Goal: Task Accomplishment & Management: Manage account settings

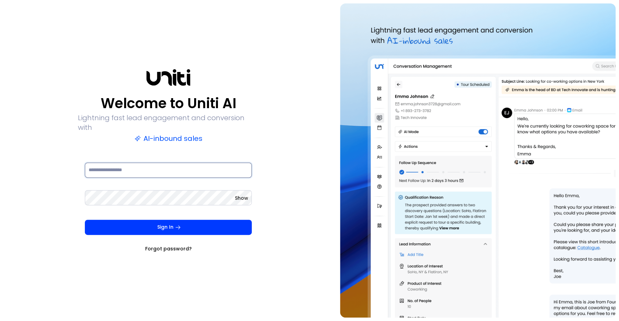
click at [198, 167] on input at bounding box center [168, 170] width 167 height 15
paste input "**********"
type input "**********"
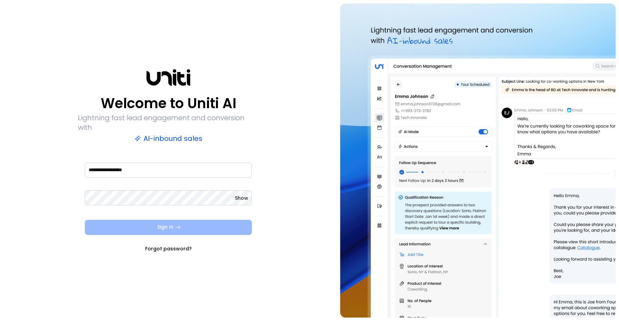
click at [239, 222] on button "Sign In" at bounding box center [168, 227] width 167 height 15
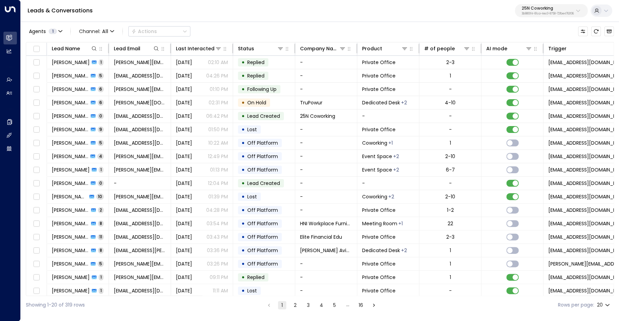
click at [560, 9] on p "25N Coworking" at bounding box center [548, 8] width 52 height 4
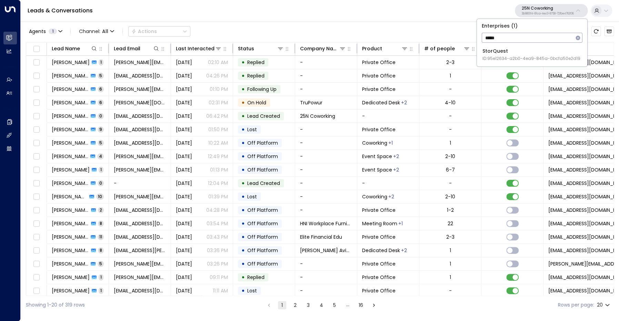
type input "*****"
click at [553, 50] on div "StorQuest ID: 95e12634-a2b0-4ea9-845a-0bcfa50e2d19" at bounding box center [531, 55] width 98 height 14
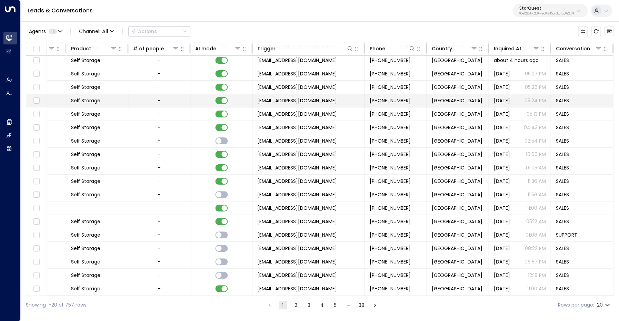
scroll to position [0, 291]
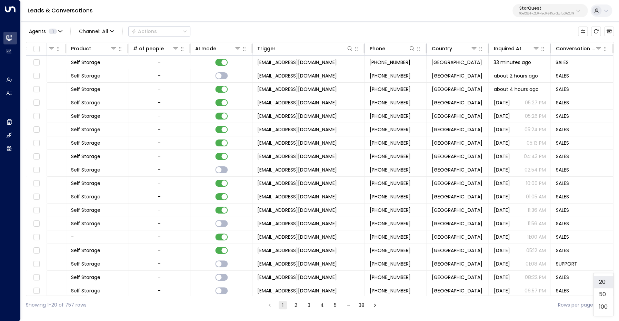
click at [607, 308] on body "Overview Leads & Conversations Leads & Conversations Analytics Analytics Agents…" at bounding box center [309, 157] width 619 height 314
click at [607, 307] on li "100" at bounding box center [603, 307] width 20 height 12
type input "***"
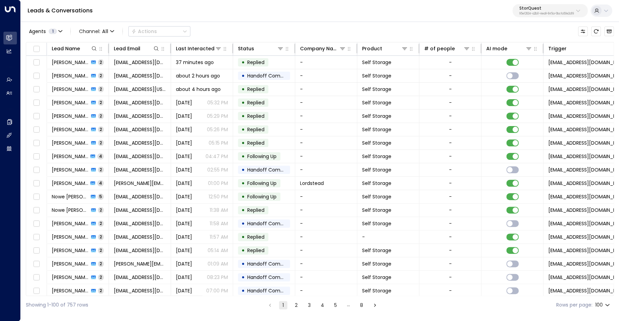
click at [543, 13] on p "95e12634-a2b0-4ea9-845a-0bcfa50e2d19" at bounding box center [546, 13] width 54 height 3
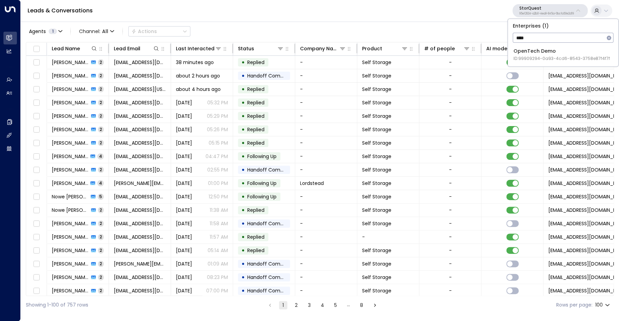
type input "****"
click at [534, 62] on li "OpenTech Demo ID: 99909294-0a93-4cd6-8543-3758e87f4f7f" at bounding box center [563, 55] width 105 height 18
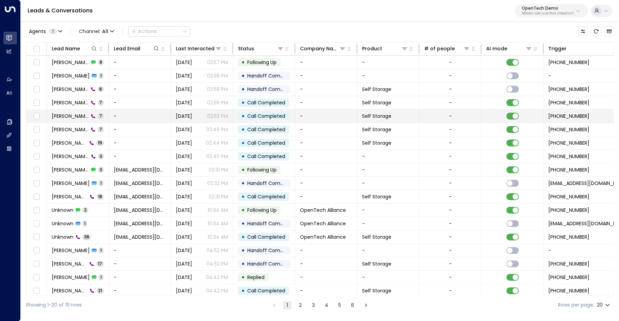
scroll to position [0, 179]
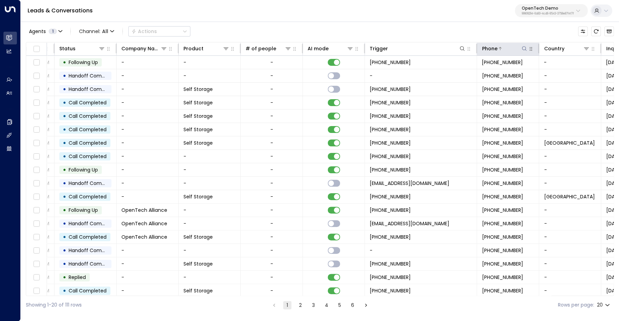
click at [527, 48] on icon at bounding box center [524, 49] width 6 height 6
type input "**********"
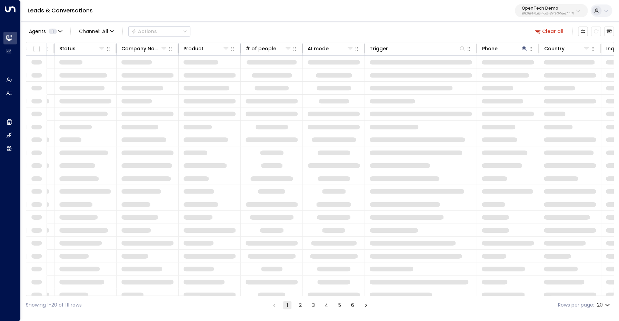
click at [500, 36] on div "Agents 1 Channel: All Actions Clear all" at bounding box center [320, 31] width 588 height 14
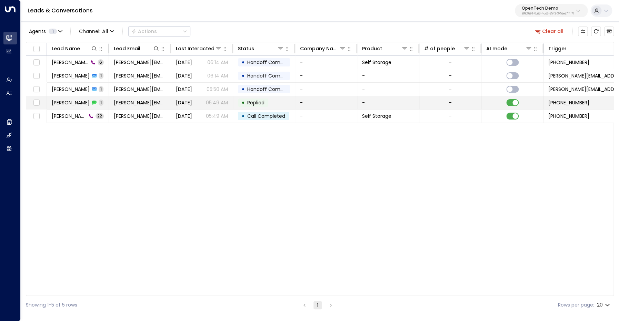
click at [66, 102] on span "James Miller" at bounding box center [71, 102] width 38 height 7
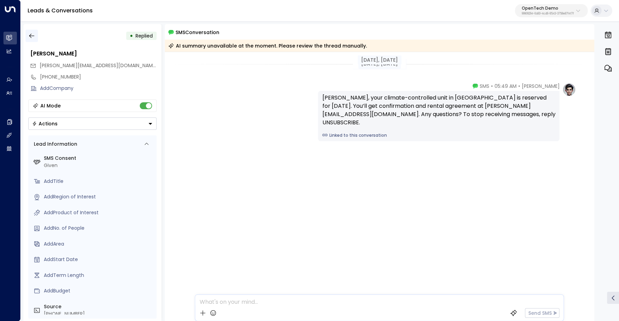
click at [34, 37] on icon "button" at bounding box center [31, 35] width 7 height 7
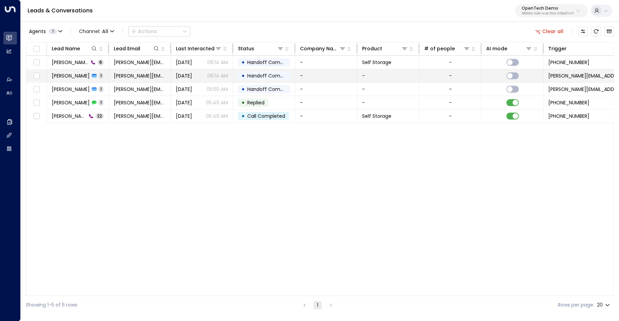
click at [69, 78] on span "James Miller" at bounding box center [71, 75] width 38 height 7
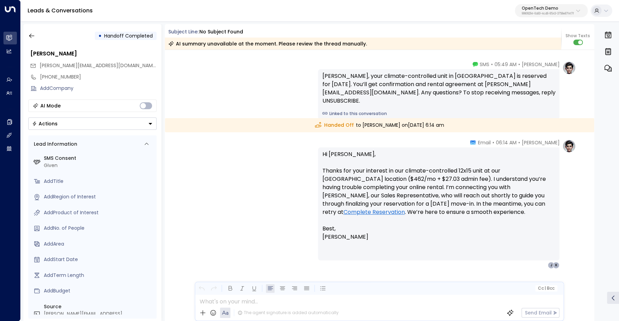
scroll to position [20, 0]
click at [31, 36] on icon "button" at bounding box center [31, 36] width 5 height 4
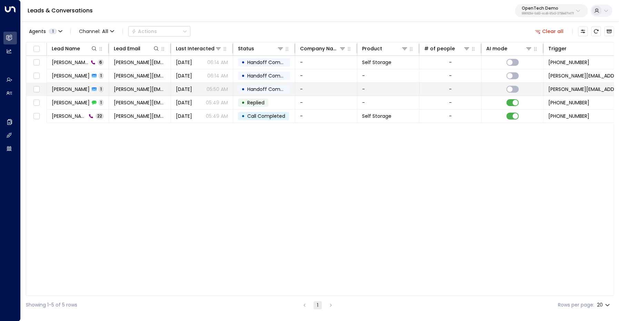
click at [68, 91] on span "James Miller" at bounding box center [71, 89] width 38 height 7
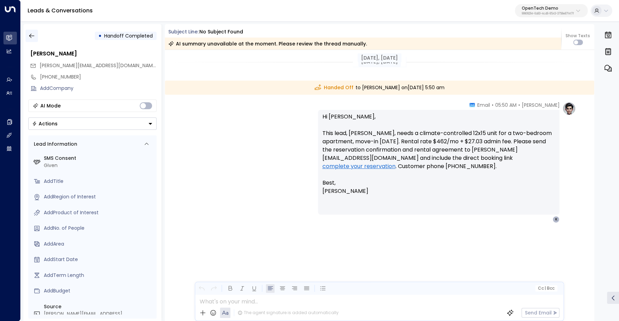
click at [33, 37] on icon "button" at bounding box center [31, 35] width 7 height 7
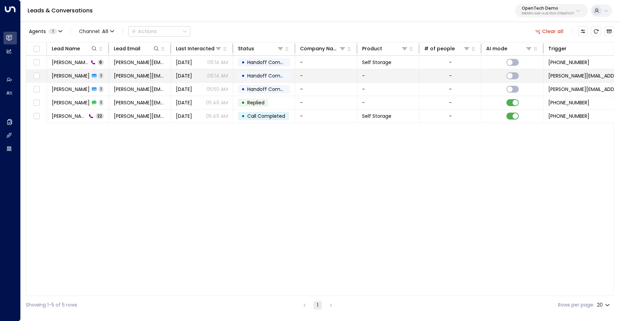
click at [71, 78] on span "James Miller" at bounding box center [71, 75] width 38 height 7
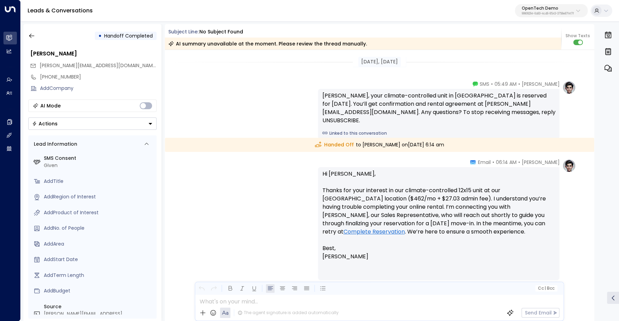
scroll to position [20, 0]
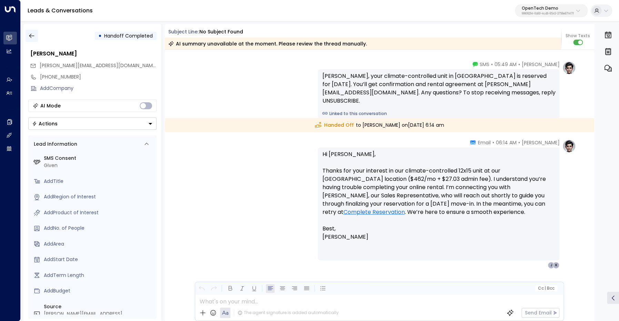
click at [30, 34] on icon "button" at bounding box center [31, 35] width 7 height 7
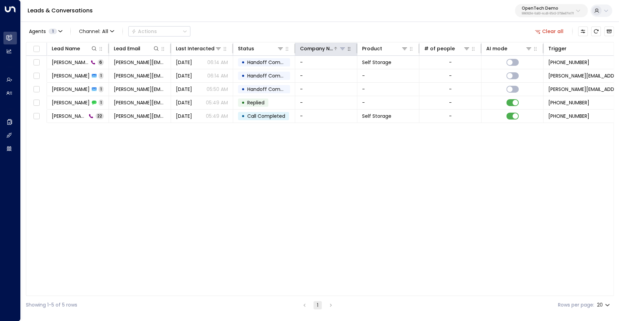
scroll to position [0, 152]
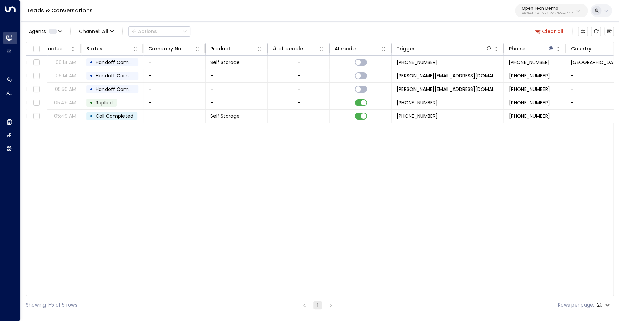
click at [555, 31] on button "Clear all" at bounding box center [549, 32] width 34 height 10
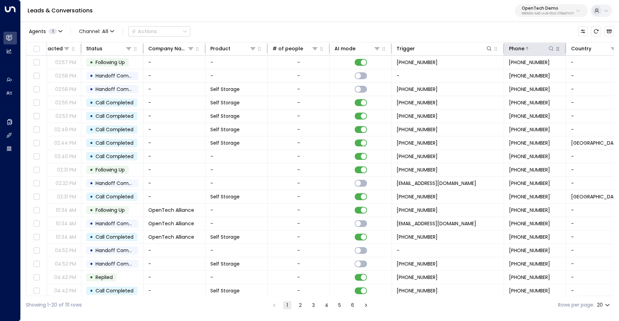
click at [549, 49] on icon at bounding box center [551, 48] width 4 height 4
type input "**********"
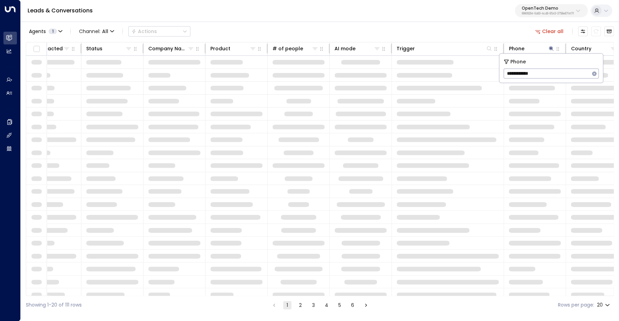
click at [503, 30] on div "Agents 1 Channel: All Actions Clear all" at bounding box center [320, 31] width 588 height 14
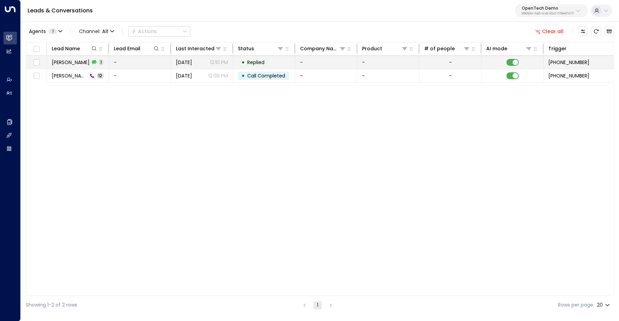
click at [74, 63] on span "George Kolaris" at bounding box center [71, 62] width 38 height 7
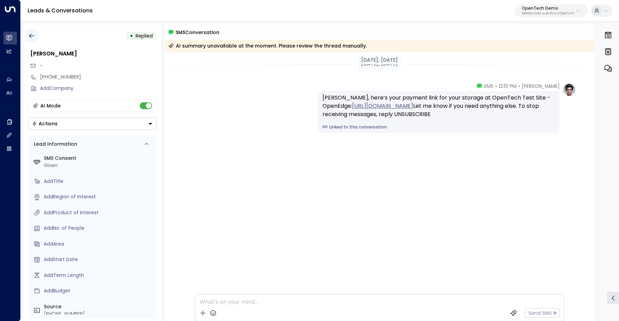
click at [32, 37] on icon "button" at bounding box center [31, 35] width 7 height 7
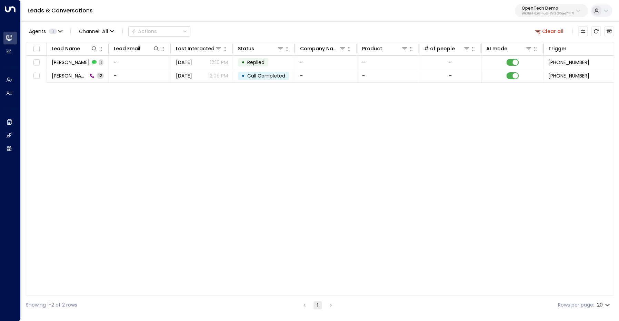
click at [554, 31] on button "Clear all" at bounding box center [549, 32] width 34 height 10
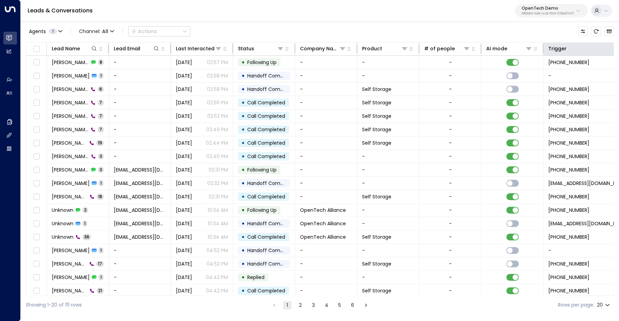
scroll to position [0, 120]
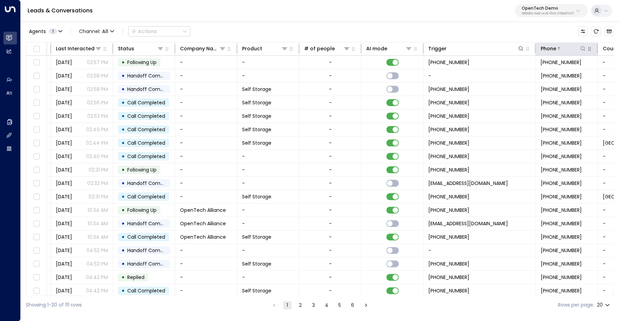
click at [585, 50] on icon at bounding box center [583, 49] width 6 height 6
type input "**********"
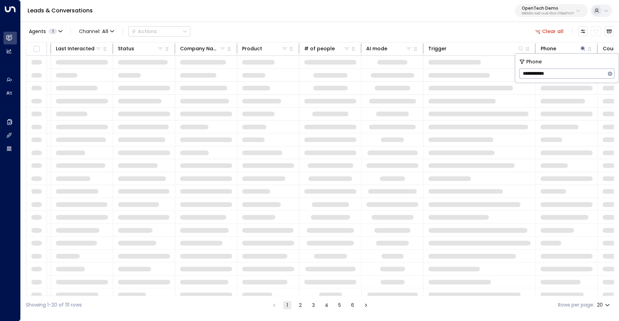
click at [483, 37] on div "Agents 1 Channel: All Actions Clear all" at bounding box center [320, 31] width 588 height 14
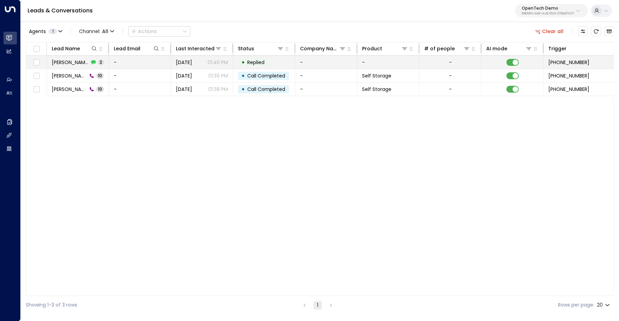
click at [67, 62] on span "John Dale" at bounding box center [70, 62] width 37 height 7
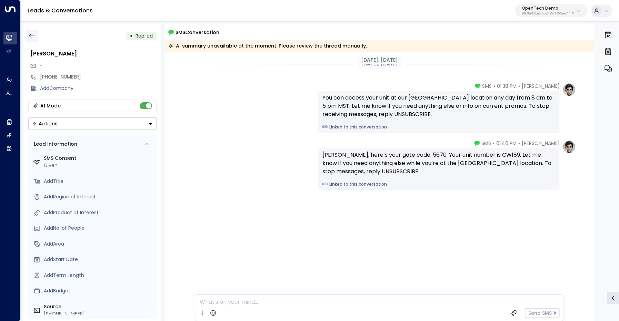
click at [30, 39] on icon "button" at bounding box center [31, 35] width 7 height 7
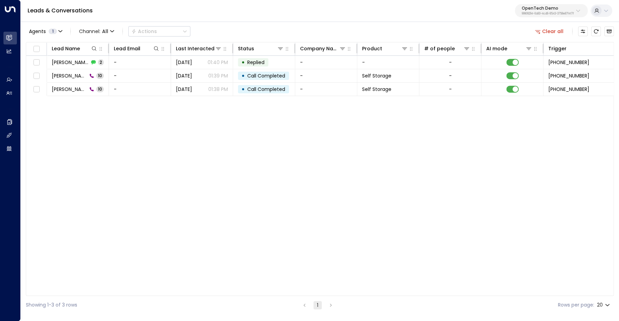
scroll to position [0, 219]
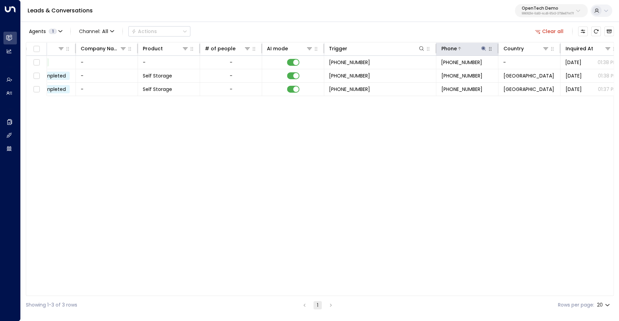
click at [484, 48] on icon at bounding box center [483, 48] width 4 height 4
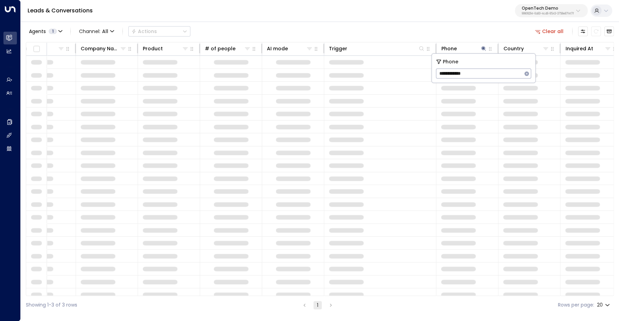
type input "**********"
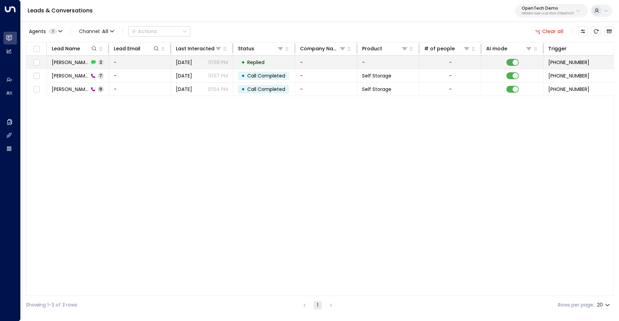
click at [59, 59] on td "Bob Vance 2" at bounding box center [78, 62] width 62 height 13
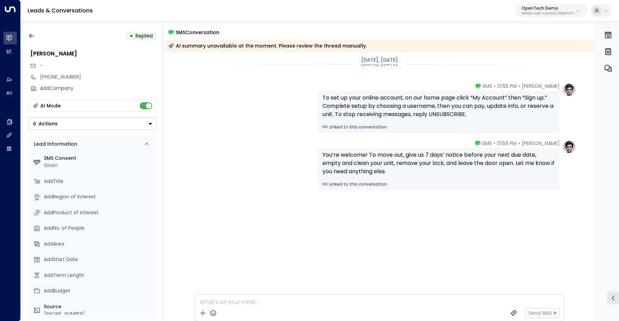
click at [552, 67] on div "Oct 02, 4 days ago" at bounding box center [380, 64] width 430 height 10
click at [28, 36] on button "button" at bounding box center [32, 36] width 12 height 12
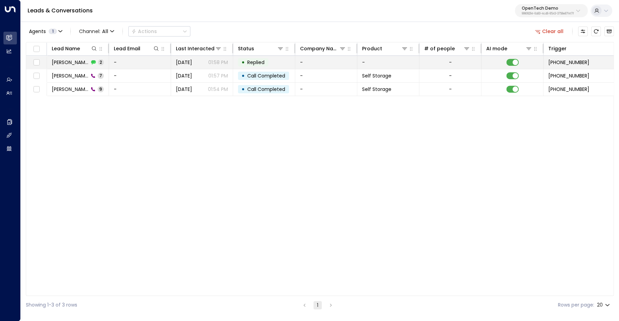
click at [69, 63] on span "Bob Vance" at bounding box center [70, 62] width 37 height 7
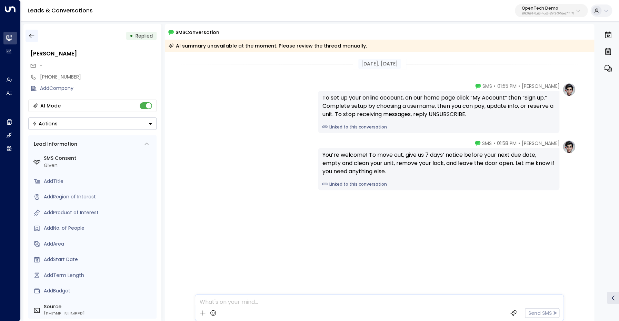
click at [33, 36] on icon "button" at bounding box center [31, 36] width 5 height 4
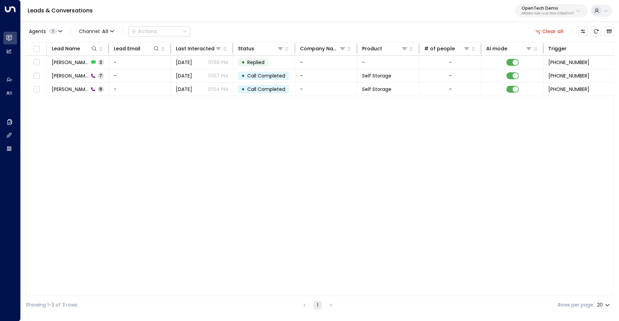
click at [557, 33] on button "Clear all" at bounding box center [549, 32] width 34 height 10
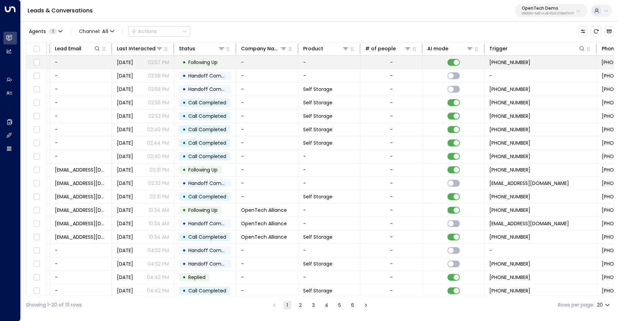
scroll to position [0, 129]
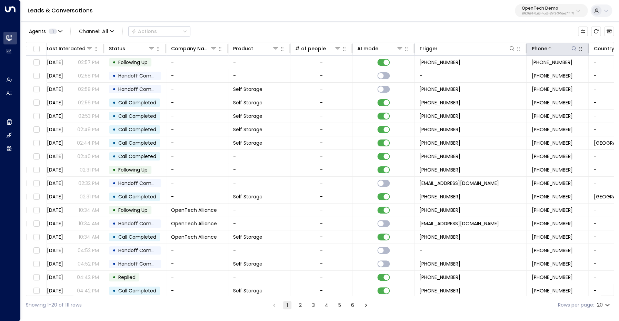
click at [574, 49] on icon at bounding box center [574, 49] width 6 height 6
type input "**********"
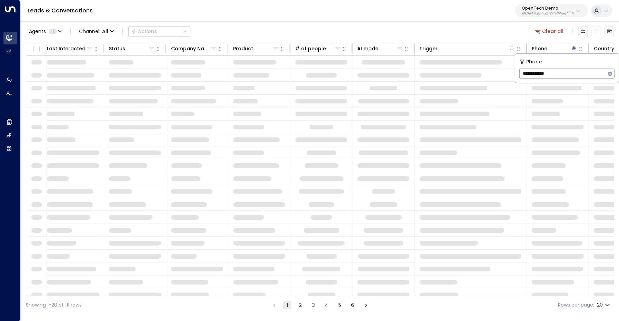
click at [483, 33] on div "Agents 1 Channel: All Actions Clear all" at bounding box center [320, 31] width 588 height 14
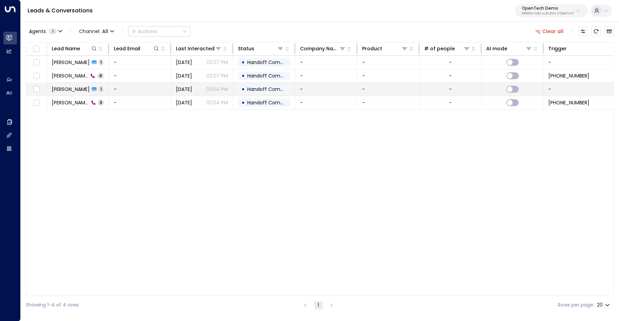
click at [70, 88] on span "Bill Roberts" at bounding box center [71, 89] width 38 height 7
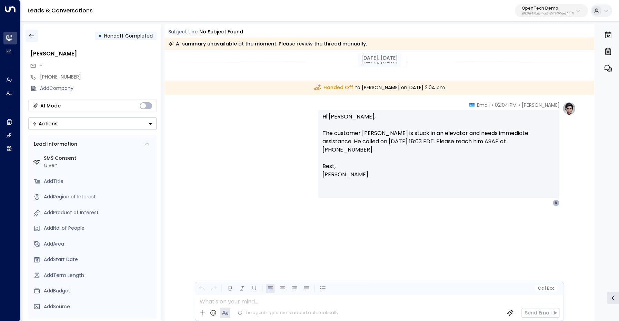
click at [31, 36] on icon "button" at bounding box center [31, 36] width 5 height 4
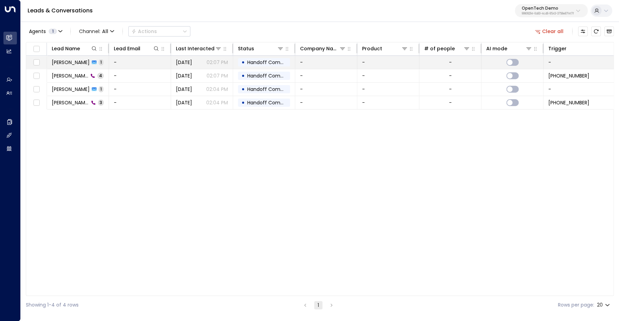
click at [71, 63] on span "Bill Roberts" at bounding box center [71, 62] width 38 height 7
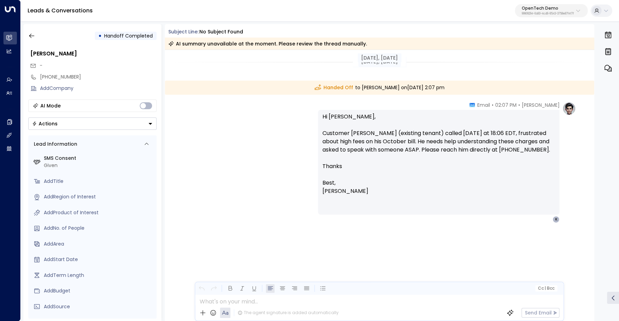
click at [541, 10] on p "OpenTech Demo" at bounding box center [548, 8] width 52 height 4
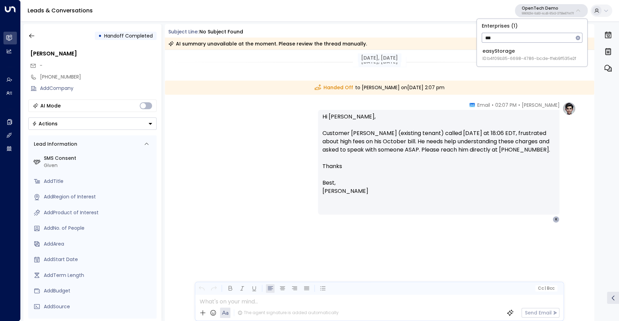
type input "***"
click at [503, 52] on div "easyStorage ID: b4f09b35-6698-4786-bcde-ffeb9f535e2f" at bounding box center [529, 55] width 94 height 14
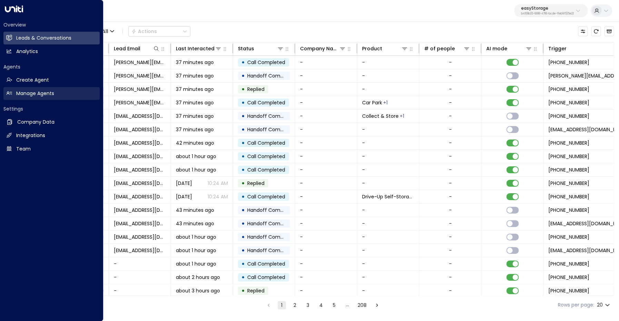
click at [50, 97] on h2 "Manage Agents" at bounding box center [35, 93] width 38 height 7
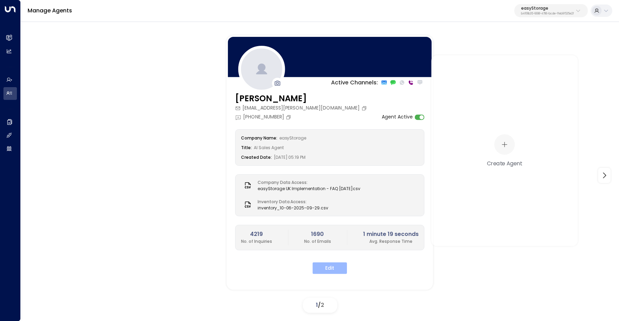
click at [331, 267] on button "Edit" at bounding box center [329, 268] width 34 height 12
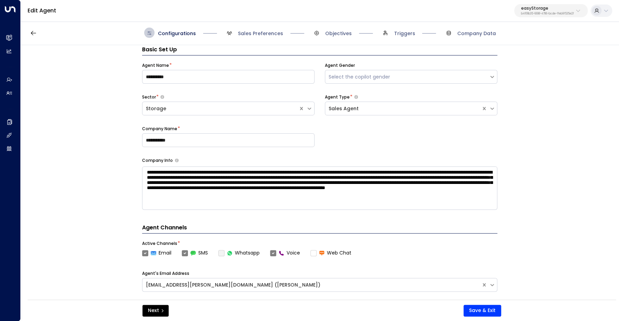
scroll to position [10, 0]
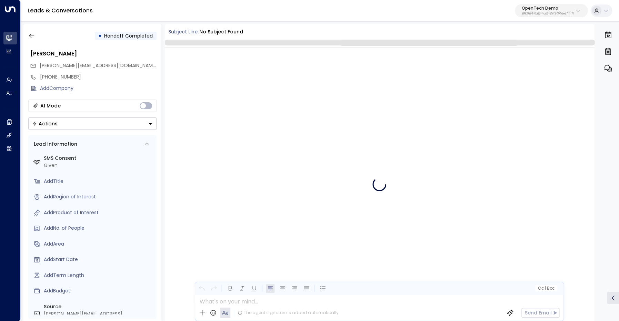
scroll to position [9, 0]
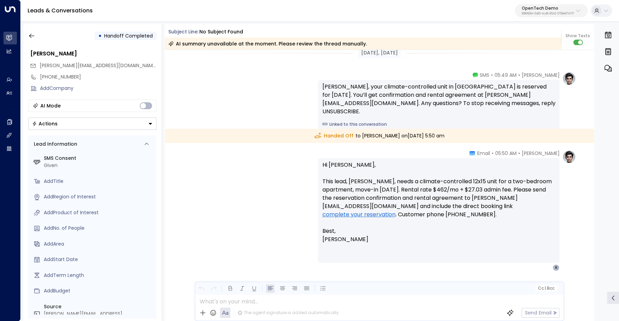
click at [395, 211] on link "complete your reservation" at bounding box center [358, 215] width 73 height 8
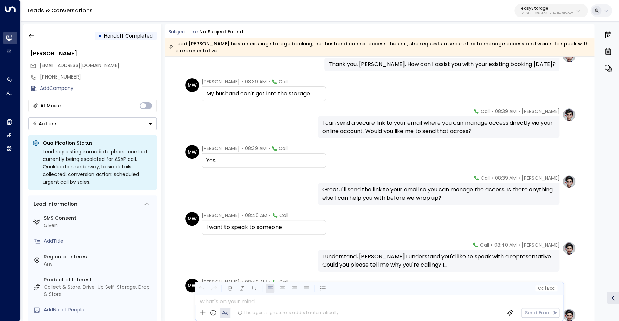
scroll to position [301, 0]
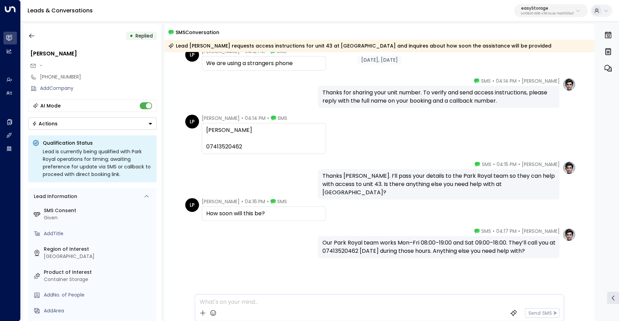
scroll to position [160, 0]
